Goal: Transaction & Acquisition: Purchase product/service

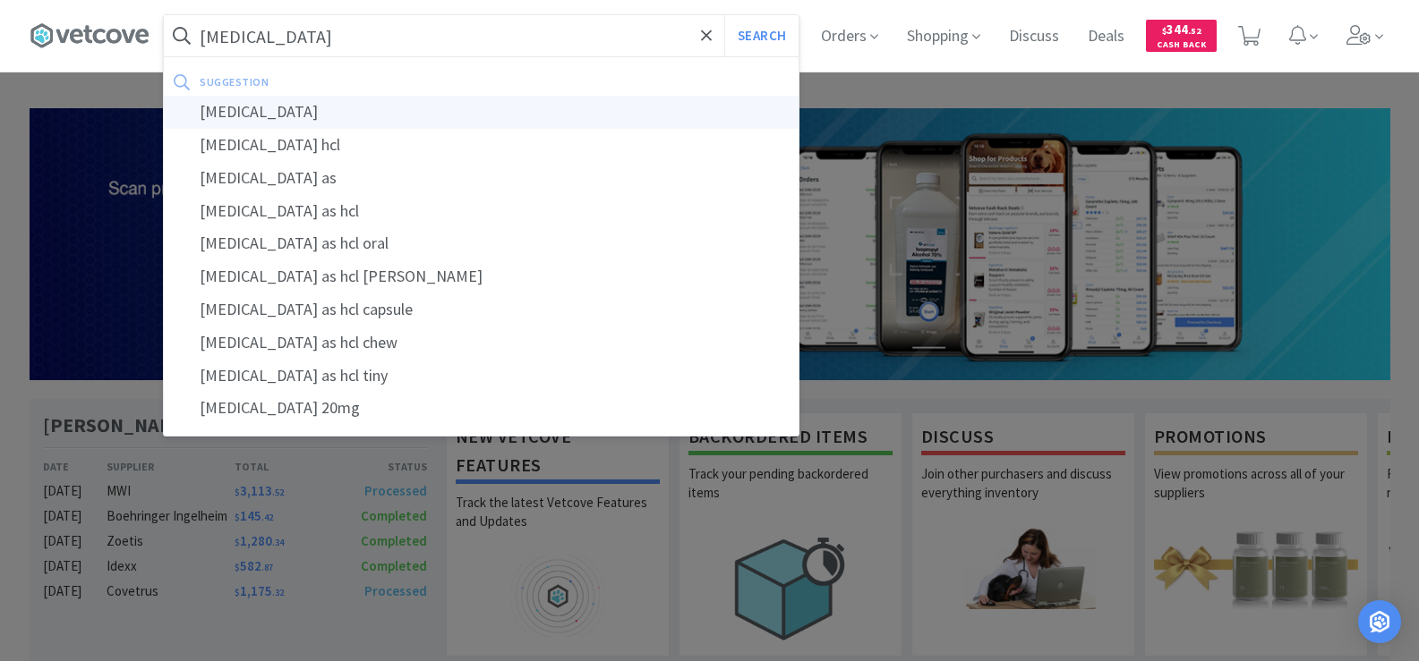
type input "[MEDICAL_DATA]"
click at [266, 106] on div "[MEDICAL_DATA]" at bounding box center [481, 112] width 635 height 33
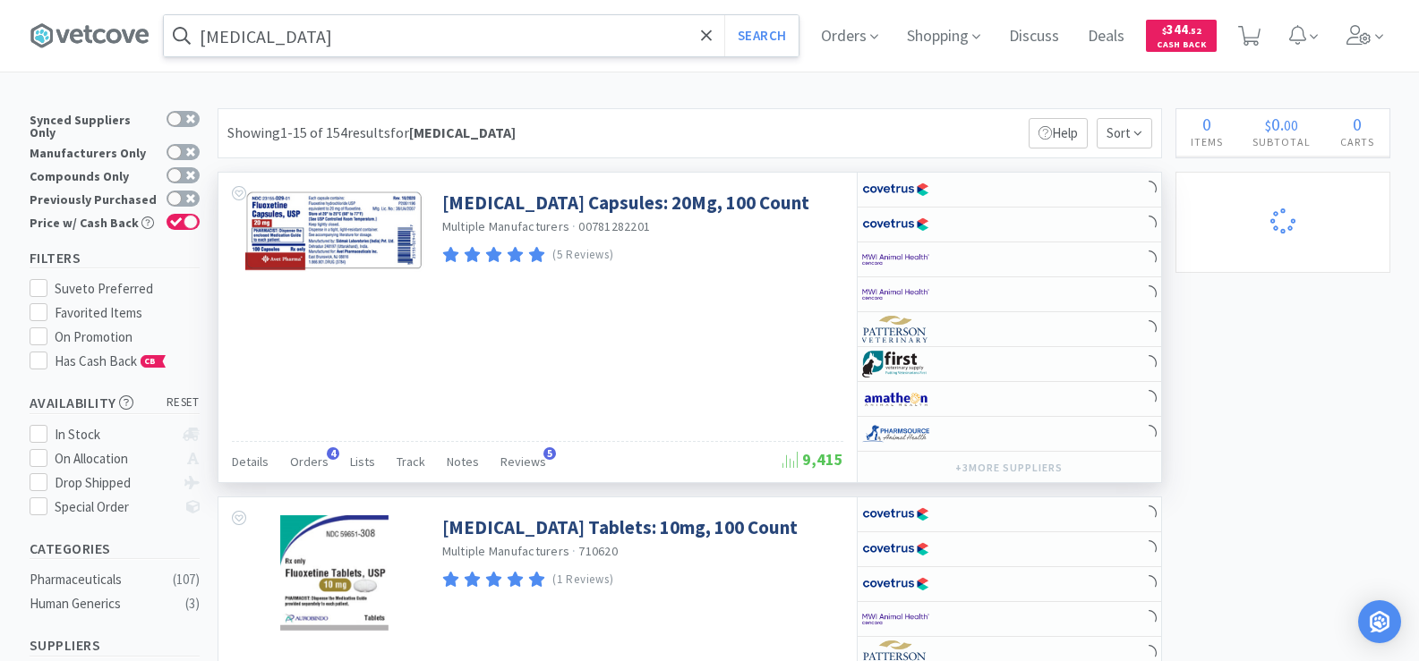
select select "5"
select select "1"
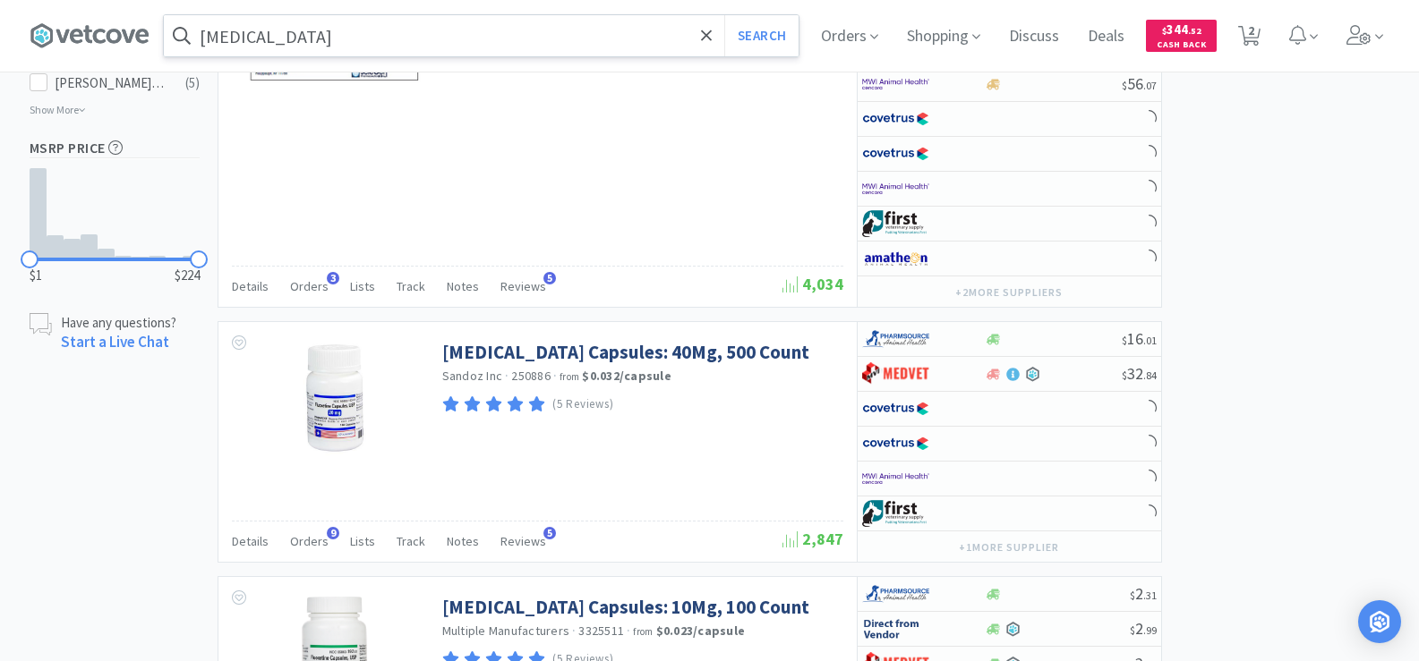
scroll to position [1253, 0]
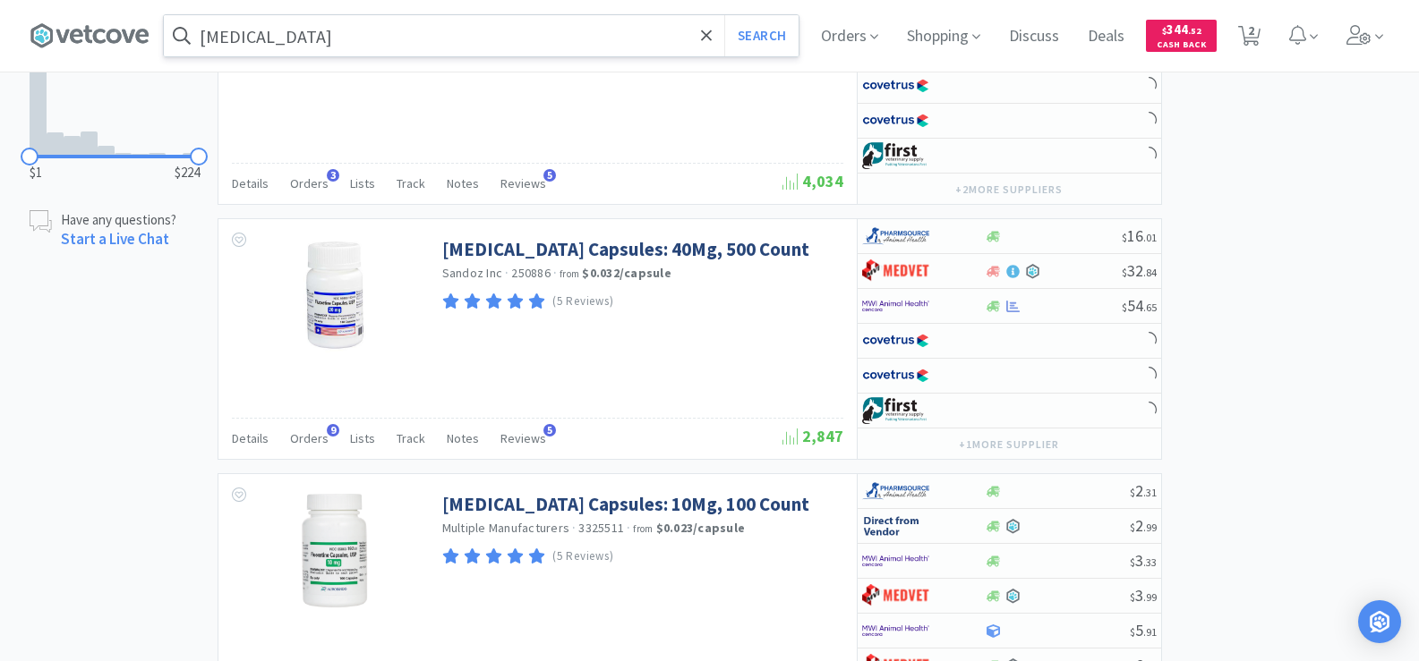
select select "1"
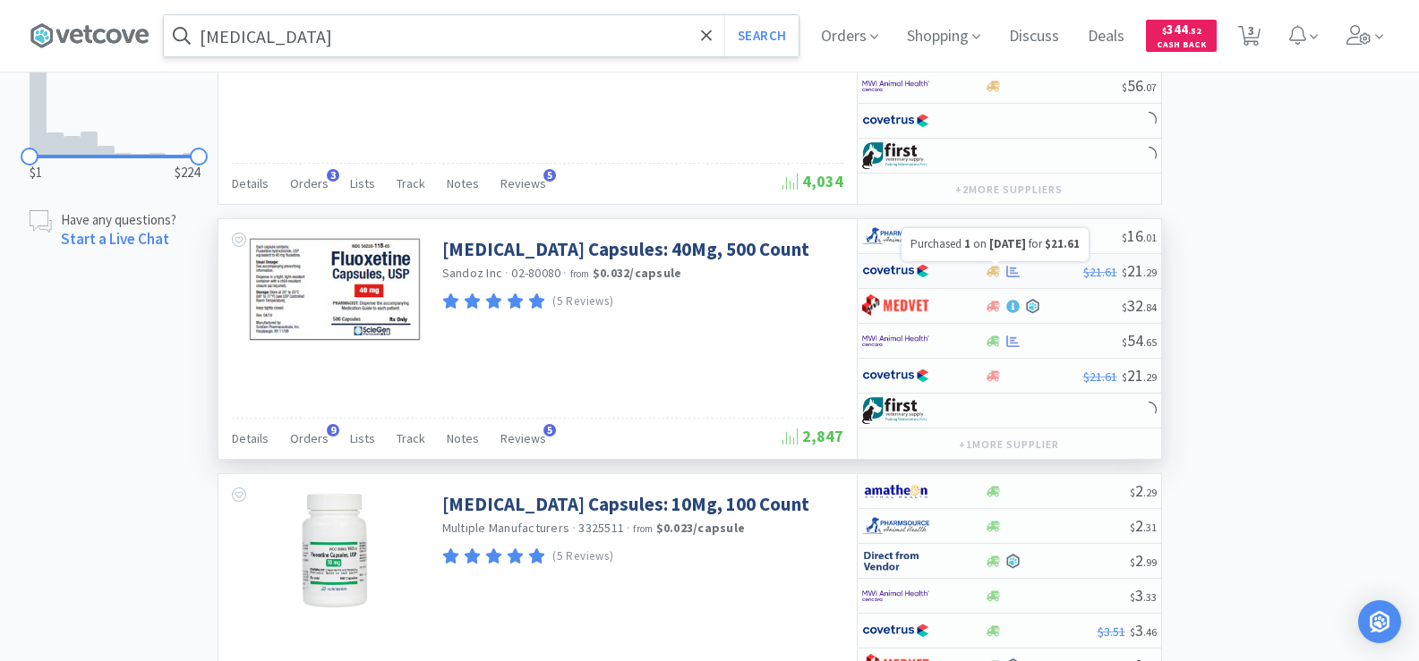
click at [1013, 274] on icon at bounding box center [1012, 271] width 13 height 13
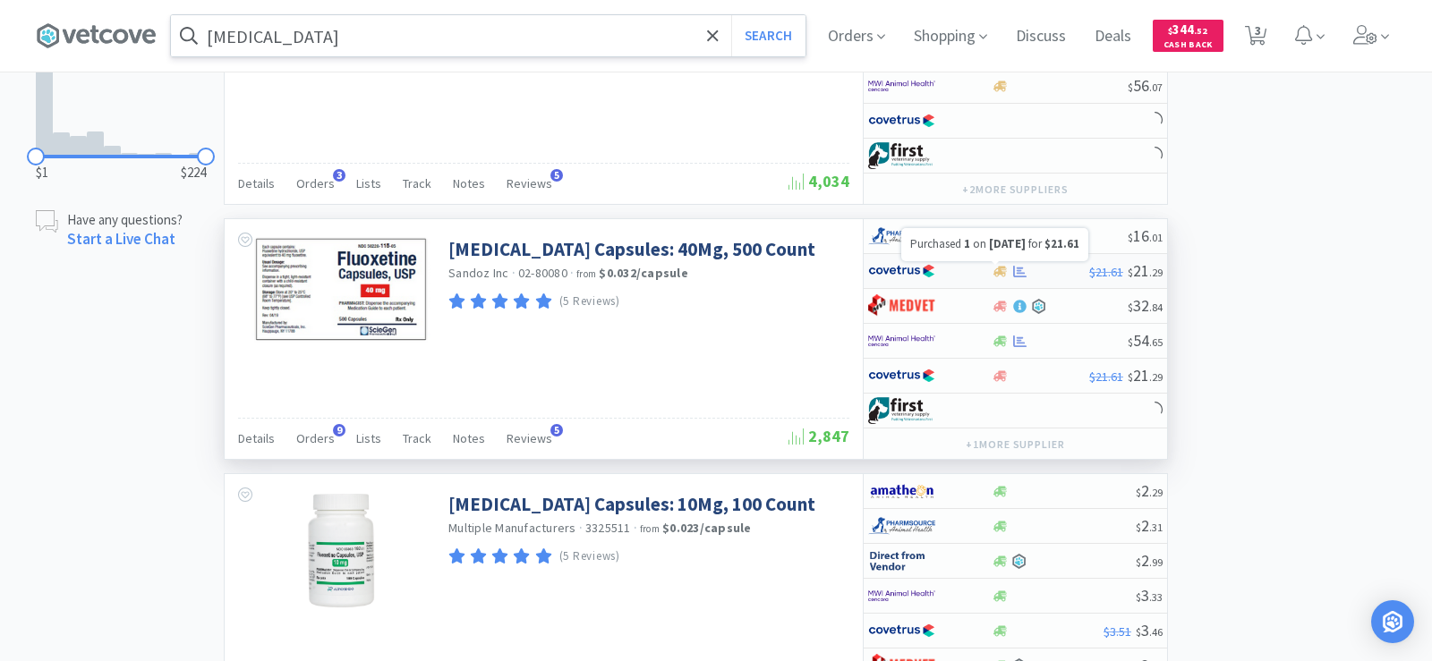
select select "1"
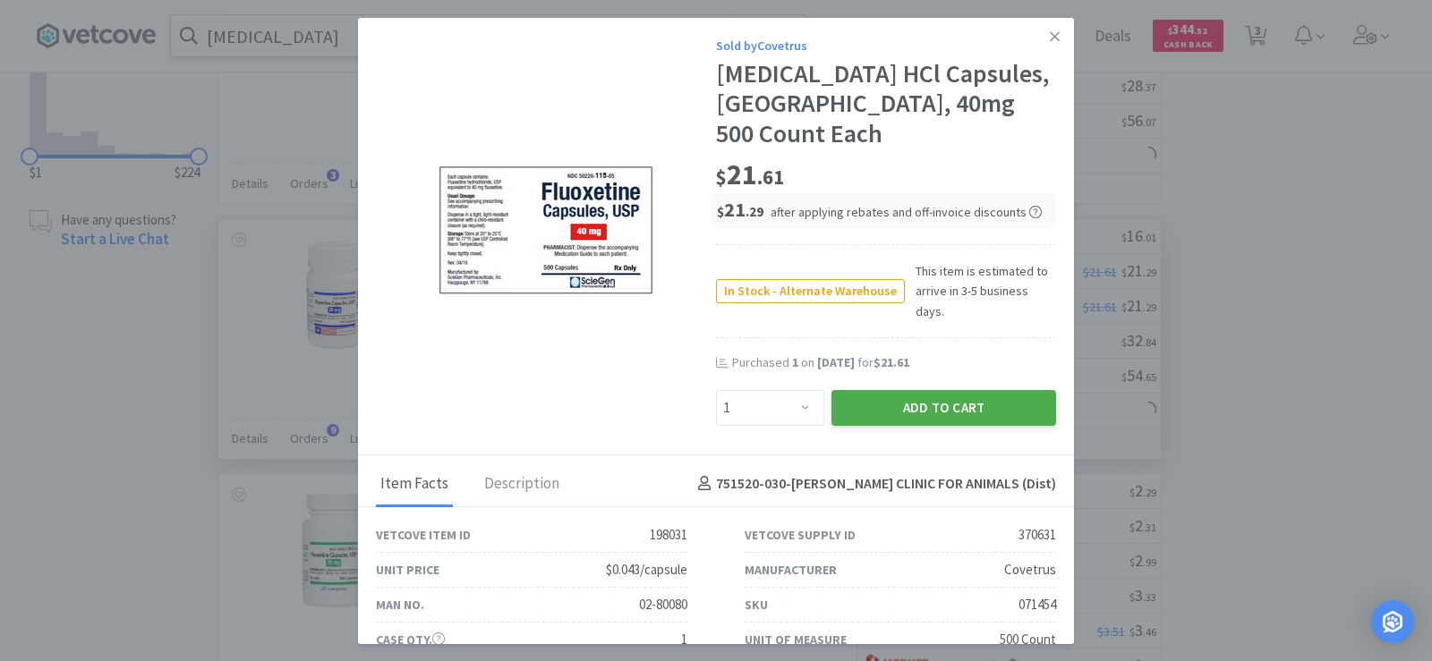
click at [983, 390] on button "Add to Cart" at bounding box center [944, 408] width 225 height 36
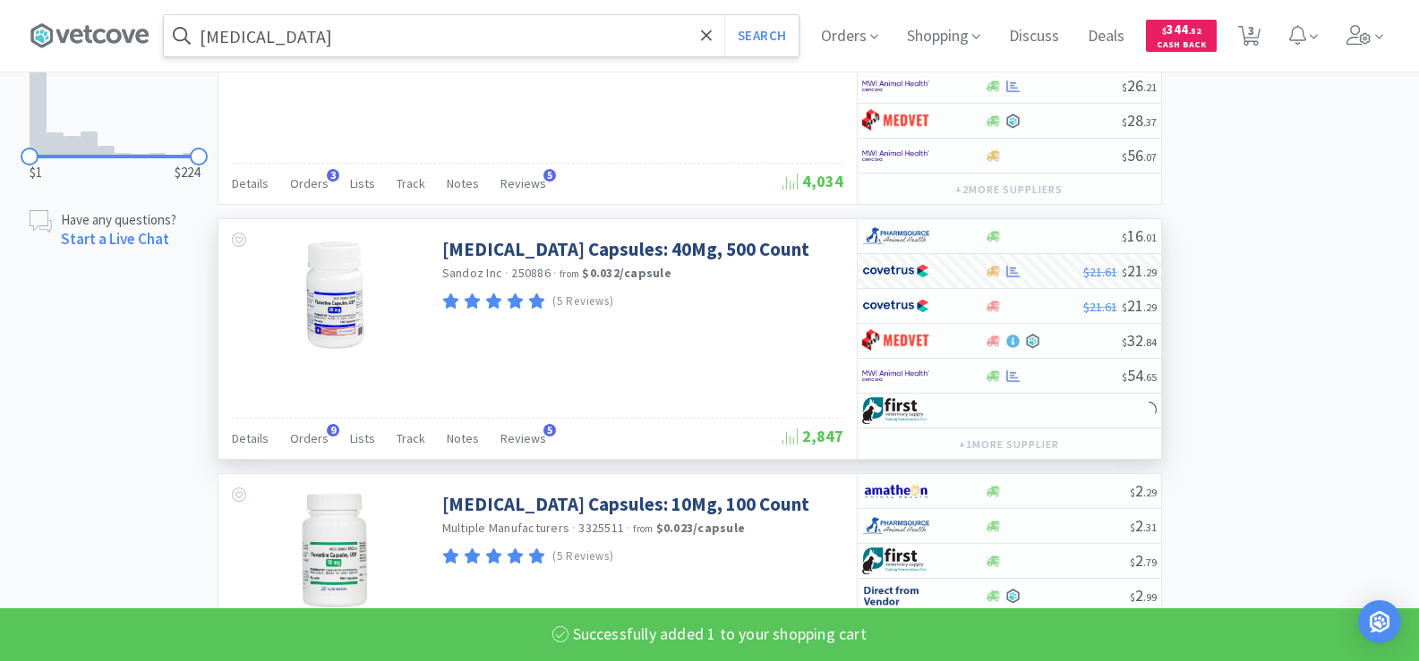
select select "1"
